Goal: Task Accomplishment & Management: Use online tool/utility

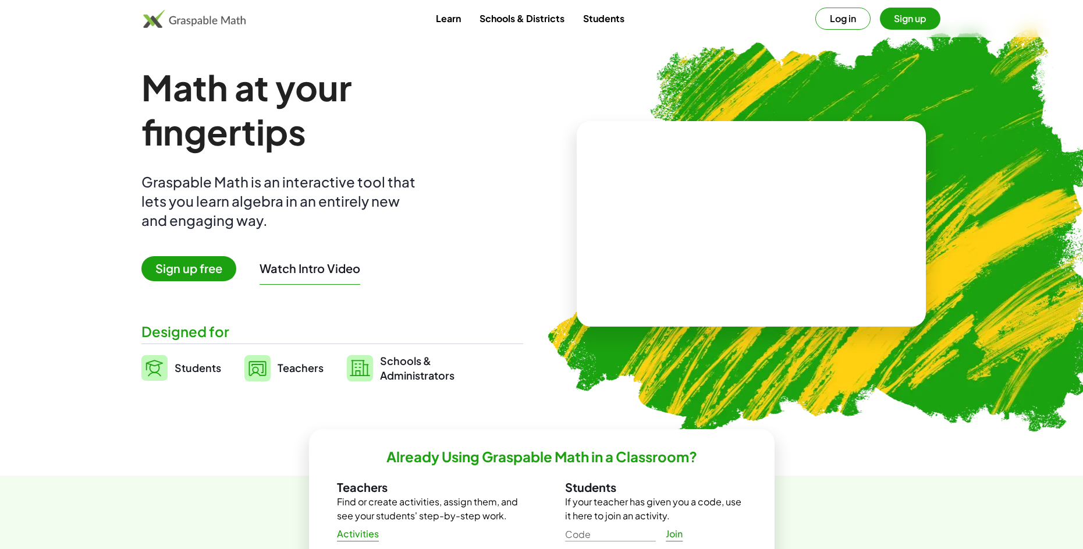
click at [989, 247] on img at bounding box center [819, 228] width 595 height 502
click at [903, 23] on button "Sign up" at bounding box center [910, 19] width 61 height 22
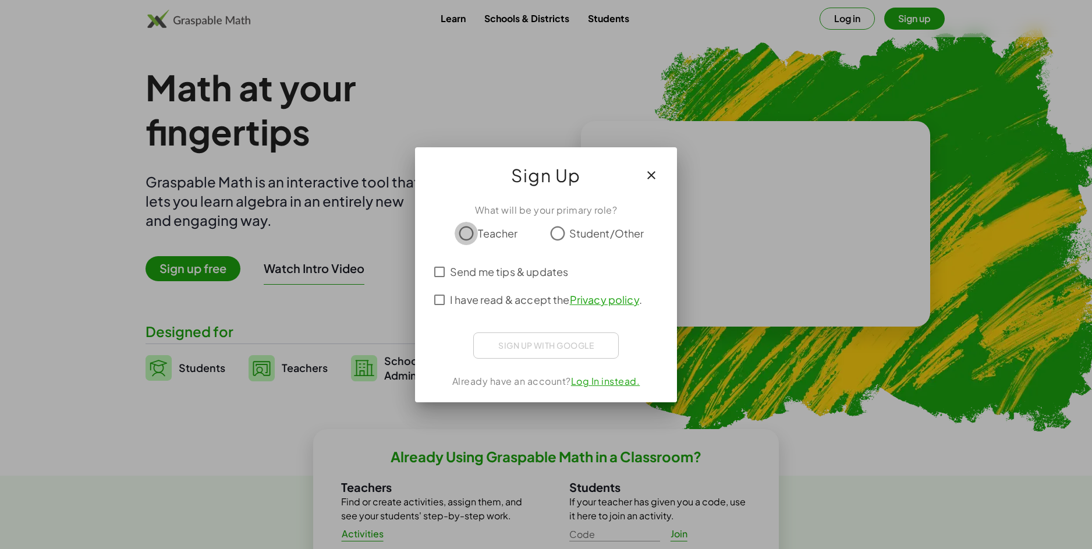
click at [485, 239] on div "Teacher" at bounding box center [486, 233] width 63 height 23
drag, startPoint x: 509, startPoint y: 234, endPoint x: 521, endPoint y: 234, distance: 11.6
click at [512, 234] on span "Teacher" at bounding box center [498, 233] width 40 height 16
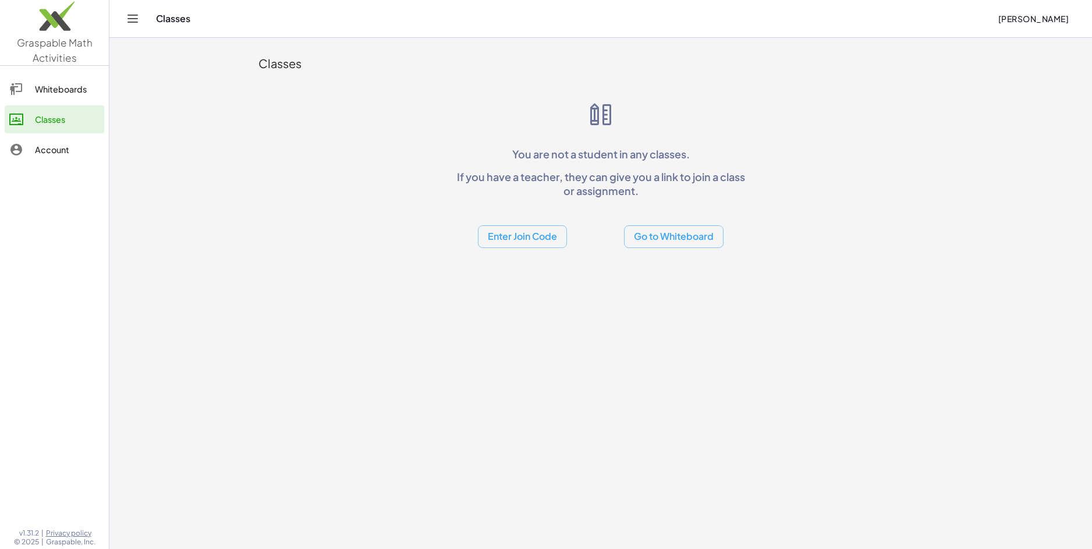
click at [654, 239] on button "Go to Whiteboard" at bounding box center [674, 236] width 100 height 23
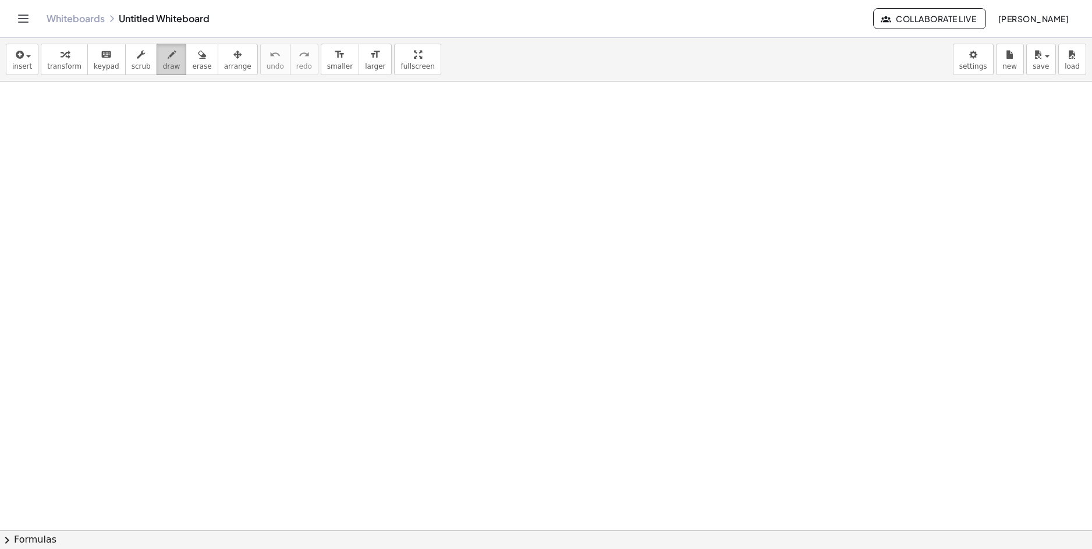
click at [157, 66] on button "draw" at bounding box center [172, 59] width 30 height 31
drag, startPoint x: 310, startPoint y: 188, endPoint x: 347, endPoint y: 210, distance: 43.3
click at [340, 210] on div at bounding box center [546, 529] width 1092 height 897
drag, startPoint x: 384, startPoint y: 192, endPoint x: 367, endPoint y: 208, distance: 23.1
click at [367, 208] on div at bounding box center [546, 529] width 1092 height 897
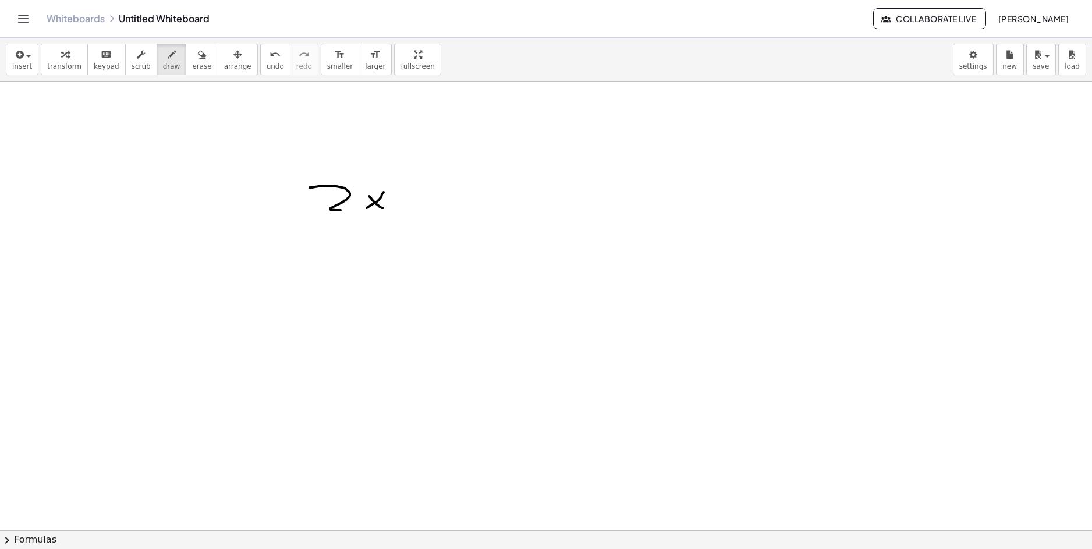
drag, startPoint x: 383, startPoint y: 208, endPoint x: 389, endPoint y: 200, distance: 10.0
click at [384, 208] on div at bounding box center [546, 529] width 1092 height 897
drag, startPoint x: 402, startPoint y: 191, endPoint x: 381, endPoint y: 219, distance: 35.3
click at [381, 218] on div at bounding box center [546, 529] width 1092 height 897
drag, startPoint x: 339, startPoint y: 105, endPoint x: 352, endPoint y: 112, distance: 14.6
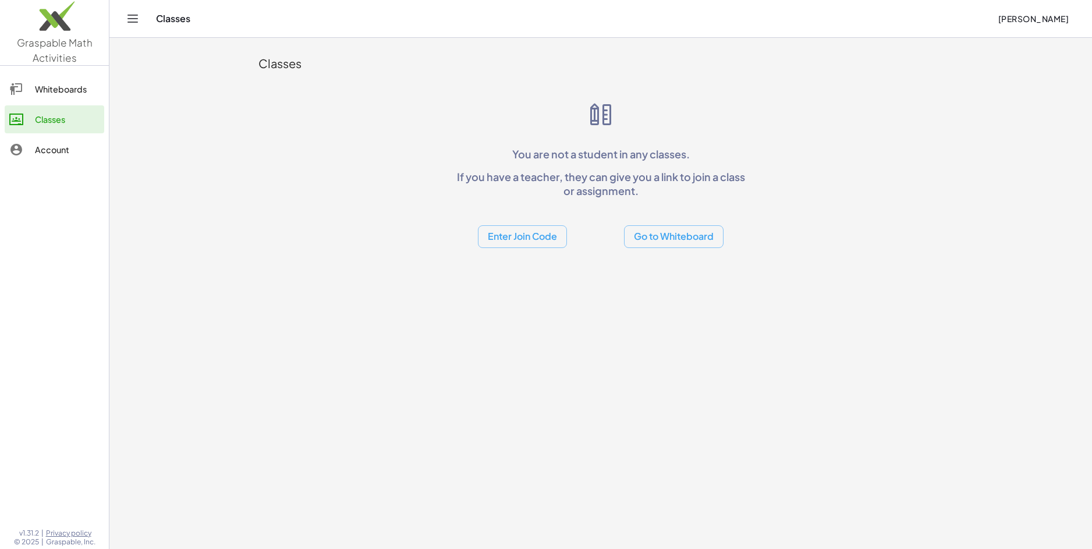
click at [702, 234] on button "Go to Whiteboard" at bounding box center [674, 236] width 100 height 23
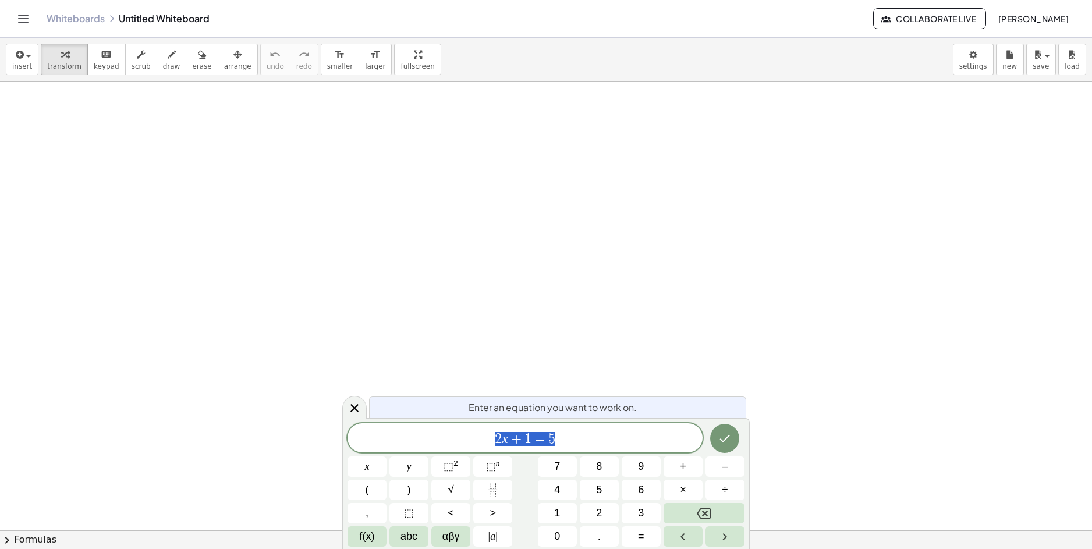
click at [708, 437] on div at bounding box center [724, 438] width 39 height 30
click at [722, 438] on icon "Done" at bounding box center [725, 438] width 14 height 14
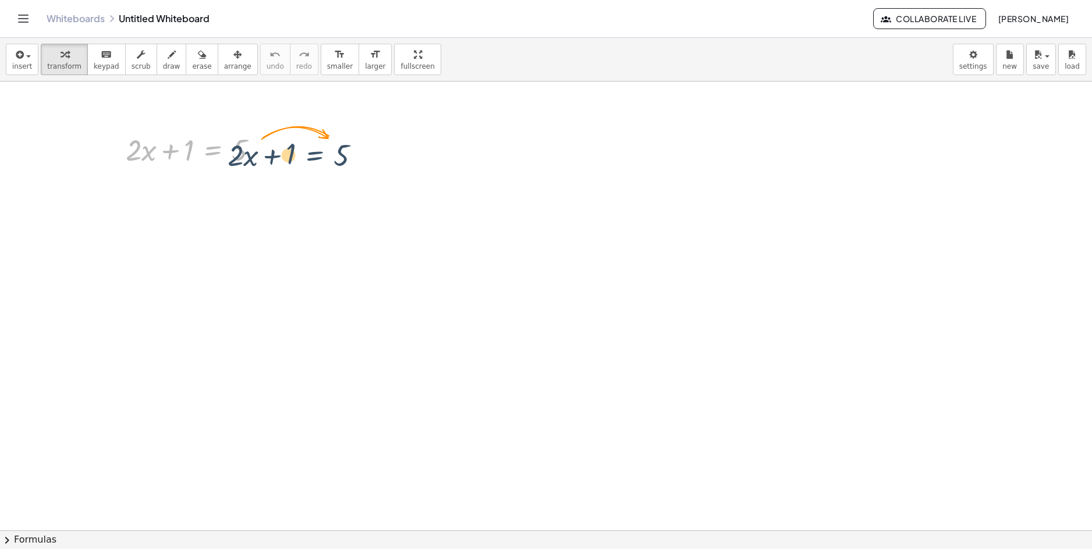
drag, startPoint x: 205, startPoint y: 165, endPoint x: 423, endPoint y: 171, distance: 217.8
click at [423, 171] on div "+ · 2 · x + 1 = 5 + · 2 · x + 1 = 5" at bounding box center [546, 529] width 1092 height 897
drag, startPoint x: 243, startPoint y: 154, endPoint x: 100, endPoint y: 162, distance: 144.0
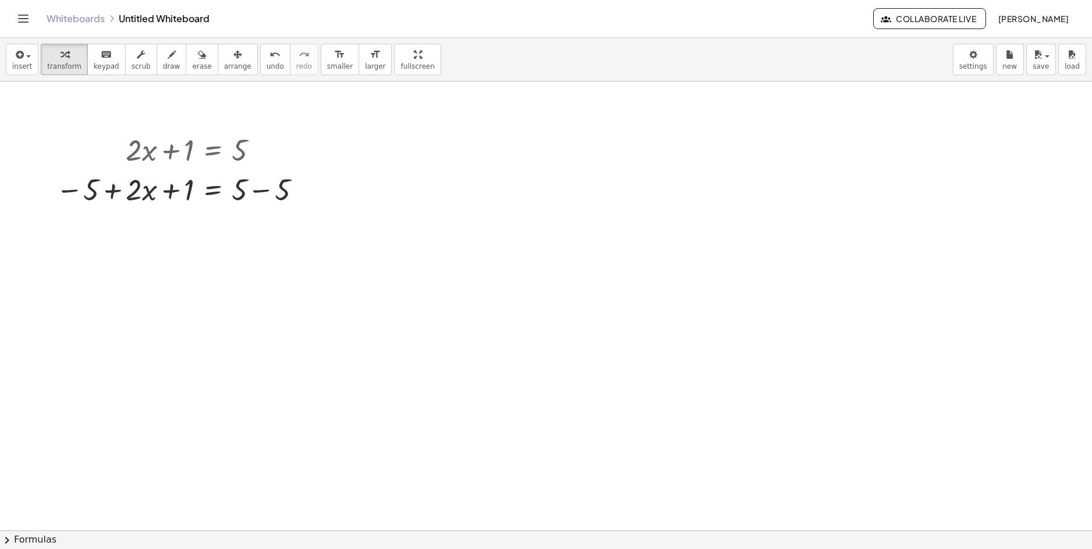
drag, startPoint x: 806, startPoint y: 2, endPoint x: 856, endPoint y: 48, distance: 67.9
click at [853, 58] on div "insert select one: Math Expression Function Text Youtube Video Graphing Geometr…" at bounding box center [546, 60] width 1092 height 44
drag, startPoint x: 818, startPoint y: 2, endPoint x: 764, endPoint y: 38, distance: 65.4
click at [764, 38] on div "insert select one: Math Expression Function Text Youtube Video Graphing Geometr…" at bounding box center [546, 60] width 1092 height 44
click at [30, 16] on icon "Toggle navigation" at bounding box center [23, 19] width 14 height 14
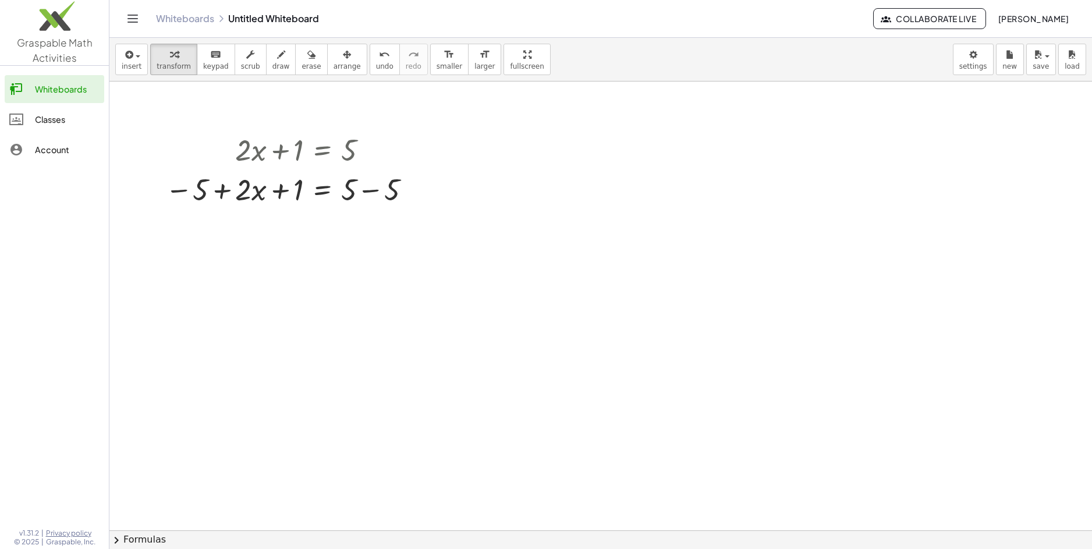
click at [38, 81] on link "Whiteboards" at bounding box center [55, 89] width 100 height 28
